Goal: Navigation & Orientation: Find specific page/section

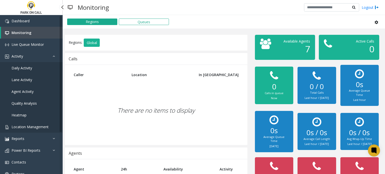
click at [31, 126] on span "Location Management" at bounding box center [30, 127] width 37 height 5
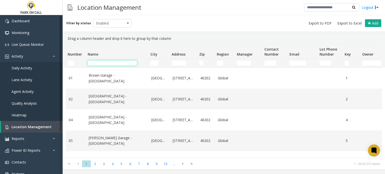
click at [109, 64] on input "Name Filter" at bounding box center [112, 63] width 49 height 5
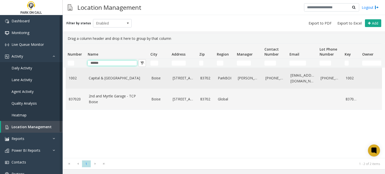
type input "******"
click at [111, 78] on link "Capital & [GEOGRAPHIC_DATA]" at bounding box center [117, 78] width 57 height 6
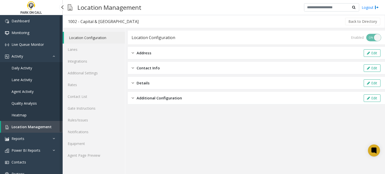
click at [36, 127] on span "Location Management" at bounding box center [32, 127] width 40 height 5
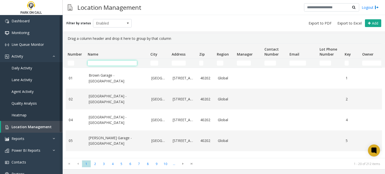
click at [115, 62] on input "Name Filter" at bounding box center [112, 63] width 49 height 5
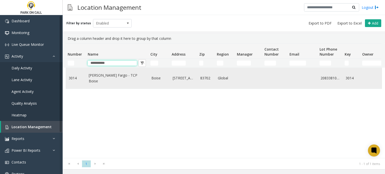
type input "**********"
click at [114, 79] on link "[PERSON_NAME] Fargo - TCP Boise" at bounding box center [117, 78] width 57 height 11
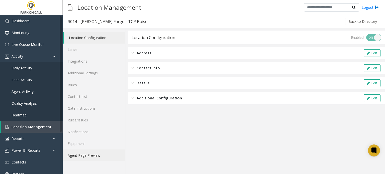
click at [90, 154] on link "Agent Page Preview" at bounding box center [94, 156] width 62 height 12
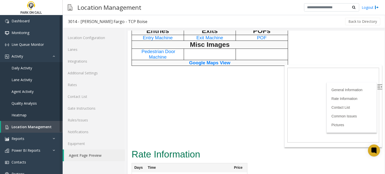
scroll to position [326, 0]
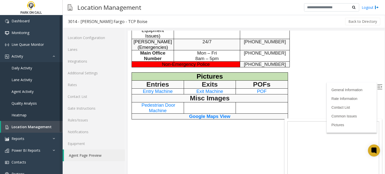
click at [156, 102] on span "Pedestrian Door Machine" at bounding box center [158, 107] width 34 height 11
